Goal: Task Accomplishment & Management: Use online tool/utility

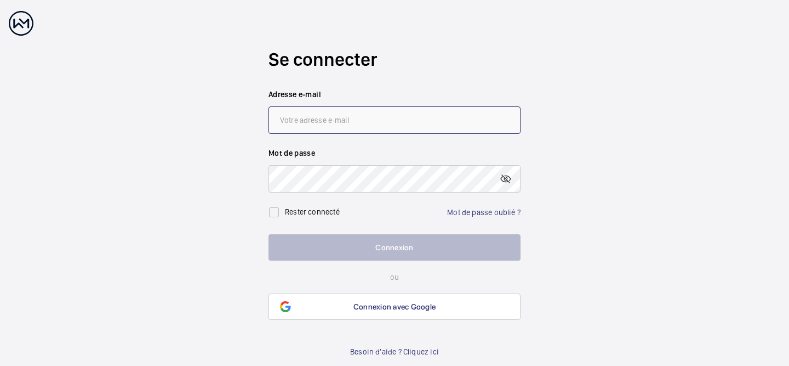
click at [334, 117] on input "email" at bounding box center [395, 119] width 252 height 27
type input "[EMAIL_ADDRESS][DOMAIN_NAME]"
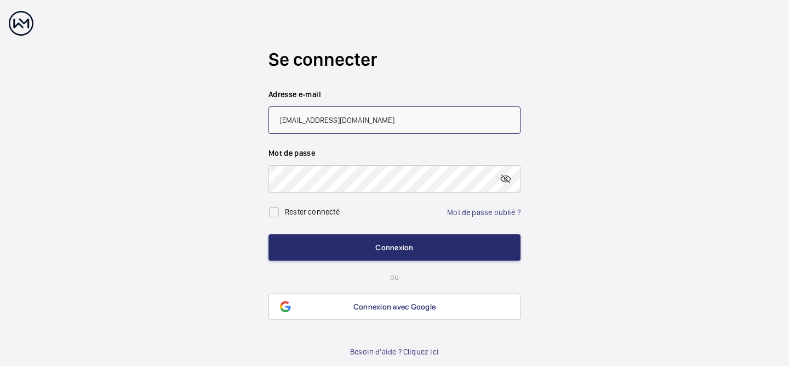
click at [269, 234] on button "Connexion" at bounding box center [395, 247] width 252 height 26
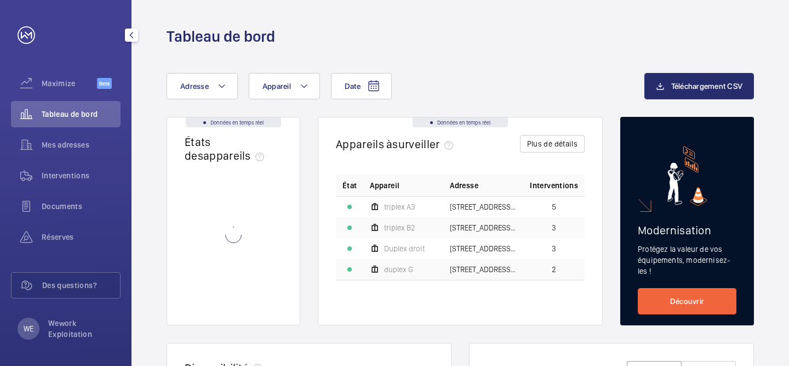
click at [66, 116] on span "Tableau de bord" at bounding box center [81, 114] width 79 height 11
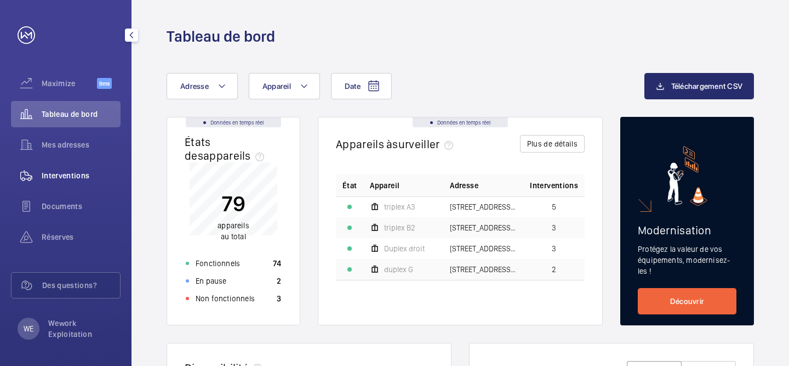
click at [82, 175] on span "Interventions" at bounding box center [81, 175] width 79 height 11
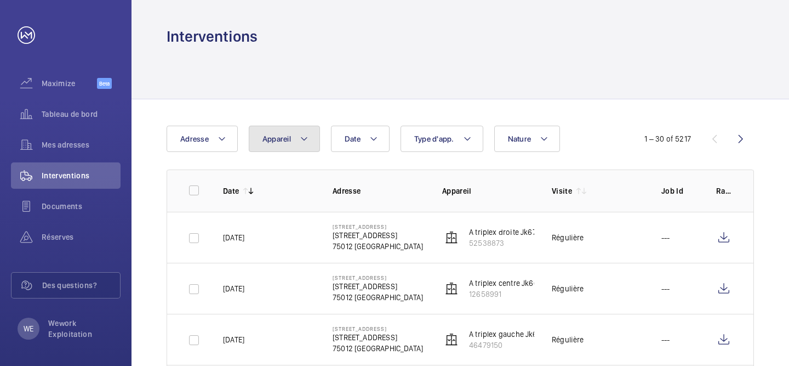
click at [282, 137] on span "Appareil" at bounding box center [277, 138] width 29 height 9
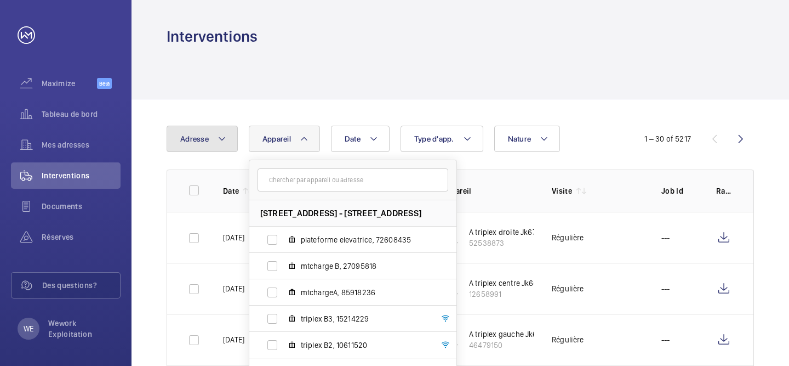
click at [213, 140] on button "Adresse" at bounding box center [202, 139] width 71 height 26
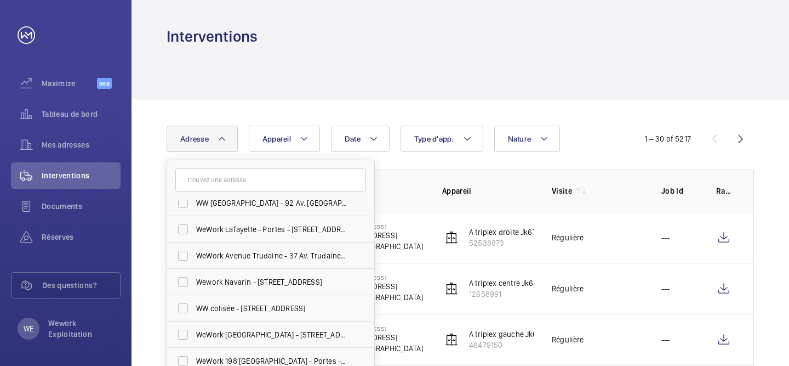
scroll to position [330, 0]
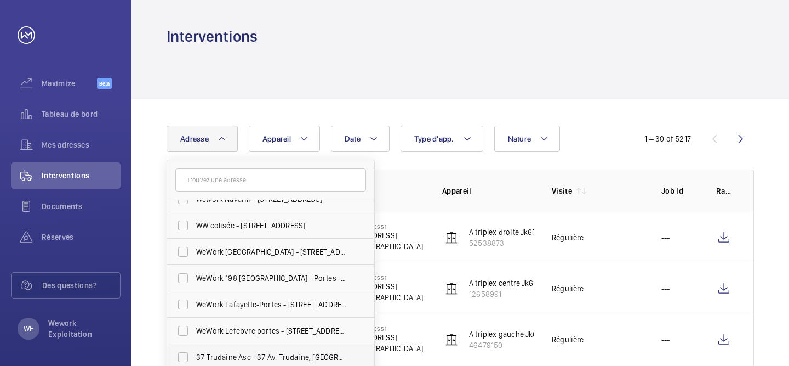
click at [278, 353] on span "37 Trudaine Asc - 37 Av. Trudaine, [GEOGRAPHIC_DATA]" at bounding box center [271, 356] width 151 height 11
click at [194, 353] on input "37 Trudaine Asc - 37 Av. Trudaine, [GEOGRAPHIC_DATA]" at bounding box center [183, 357] width 22 height 22
checkbox input "true"
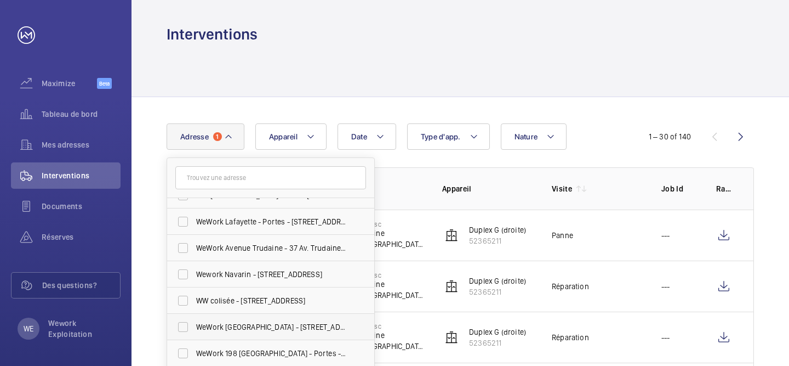
scroll to position [251, 0]
click at [250, 245] on span "WeWork Avenue Trudaine - 37 Av. Trudaine, [GEOGRAPHIC_DATA]" at bounding box center [271, 249] width 151 height 11
click at [194, 245] on input "WeWork Avenue Trudaine - 37 Av. Trudaine, [GEOGRAPHIC_DATA]" at bounding box center [183, 249] width 22 height 22
checkbox input "true"
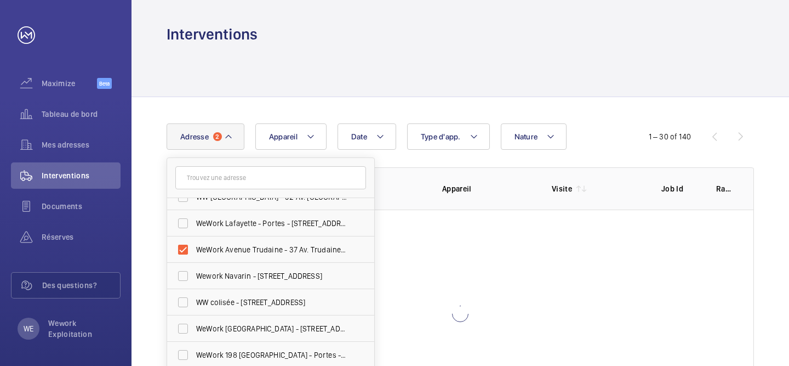
click at [464, 71] on div at bounding box center [461, 70] width 588 height 52
